Goal: Information Seeking & Learning: Learn about a topic

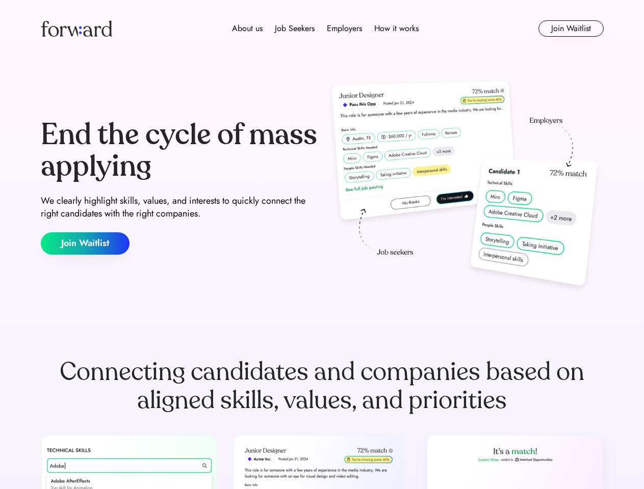
click at [321, 245] on div "End the cycle of mass applying We clearly highlight skills, values, and interes…" at bounding box center [322, 186] width 562 height 219
click at [322, 29] on div "About us Job Seekers Employers How it works" at bounding box center [324, 28] width 401 height 12
click at [76, 29] on img at bounding box center [76, 28] width 71 height 16
click at [325, 29] on div "About us Job Seekers Employers How it works" at bounding box center [324, 28] width 401 height 12
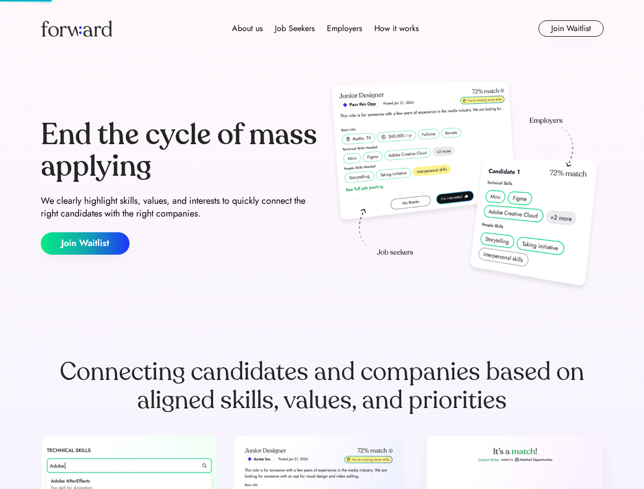
click at [247, 29] on div "About us" at bounding box center [247, 28] width 31 height 12
click at [294, 29] on div "Job Seekers" at bounding box center [295, 28] width 40 height 12
click at [344, 29] on div "Employers" at bounding box center [344, 28] width 35 height 12
